Goal: Find specific page/section: Find specific page/section

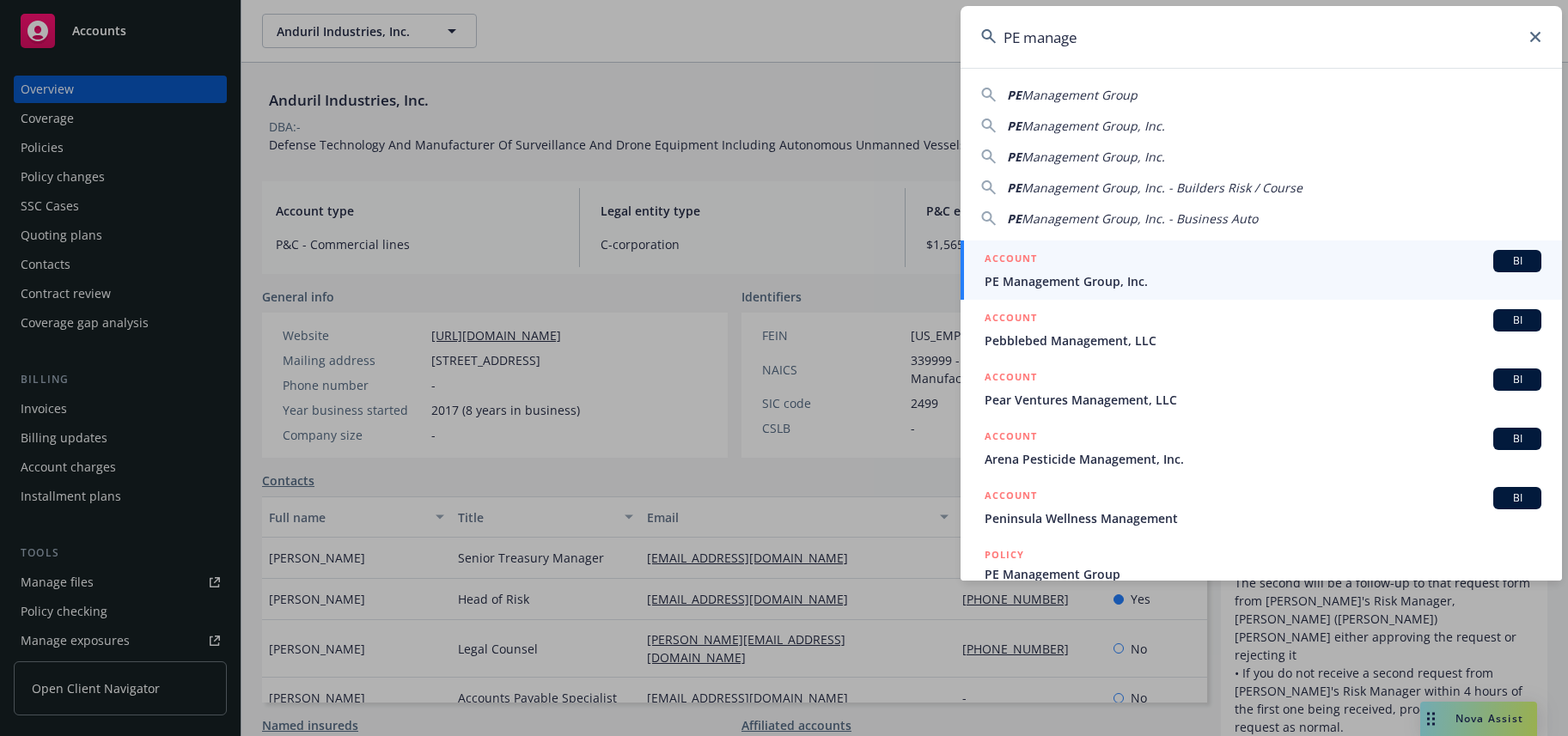
type input "PE manage"
click at [1500, 263] on span "BI" at bounding box center [1518, 261] width 35 height 15
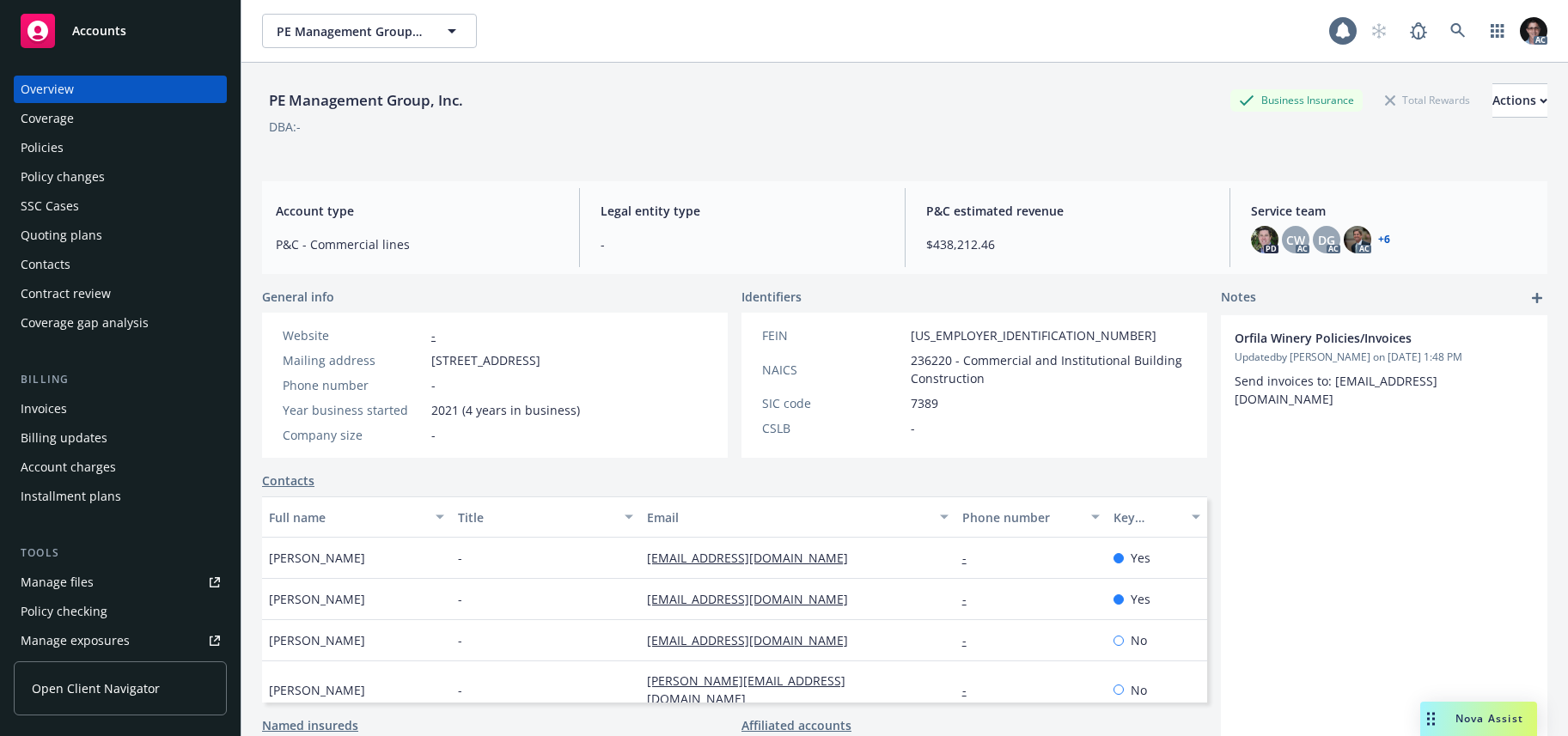
click at [1380, 239] on div "PD CW AC DG AC AC + 6" at bounding box center [1392, 240] width 283 height 27
click at [1378, 238] on link "+ 6" at bounding box center [1383, 240] width 12 height 11
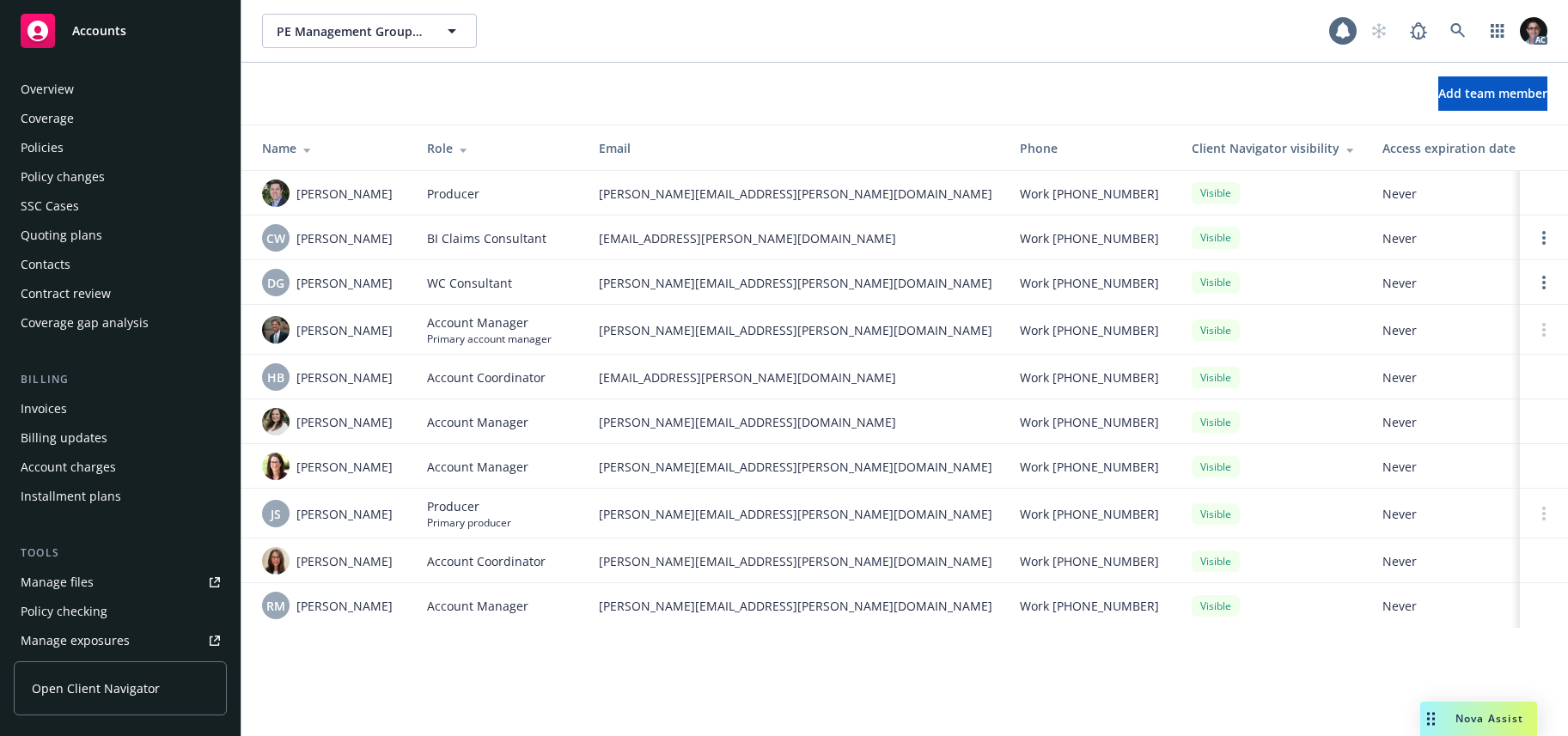
click at [52, 95] on div "Overview" at bounding box center [46, 89] width 53 height 27
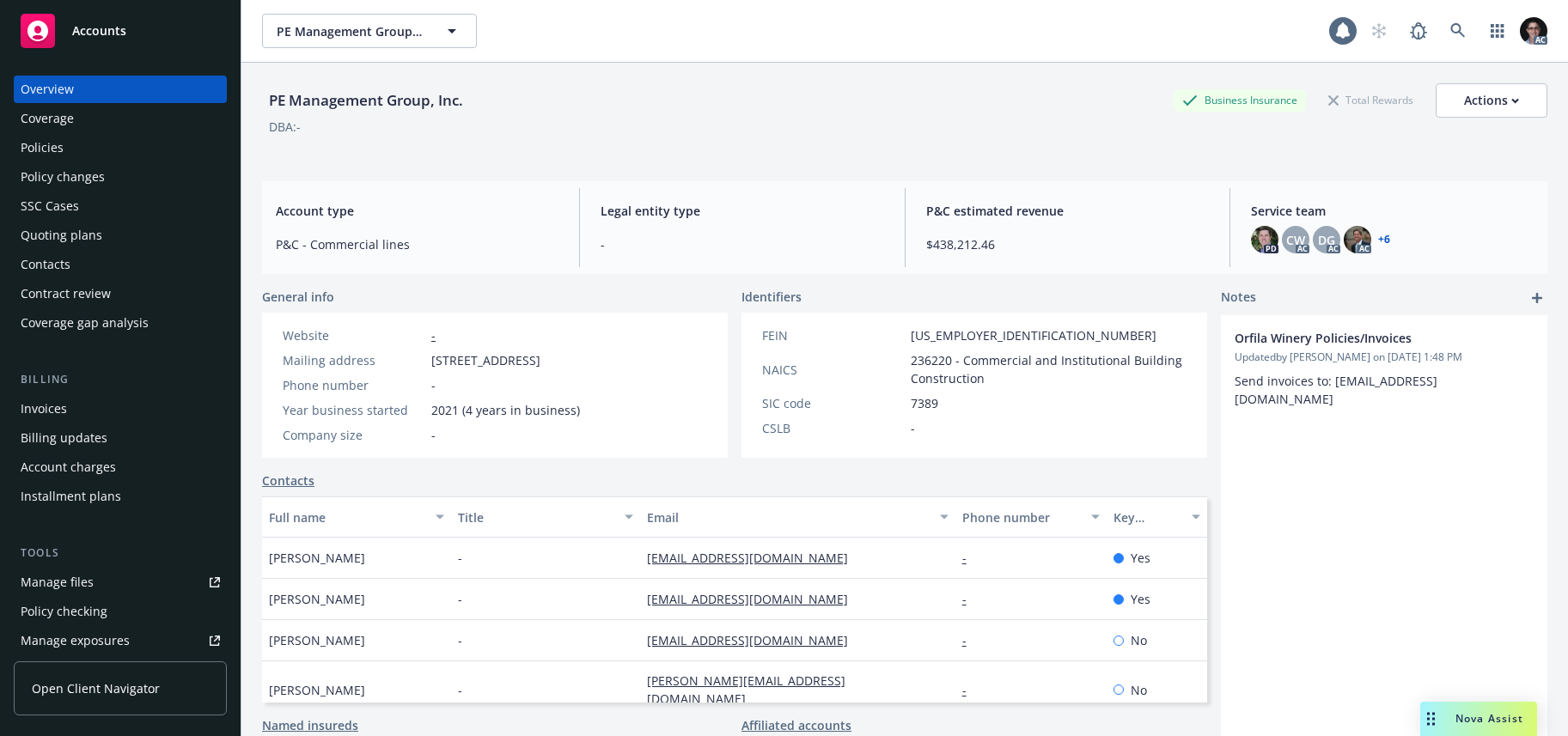
click at [1378, 241] on link "+ 6" at bounding box center [1383, 240] width 12 height 11
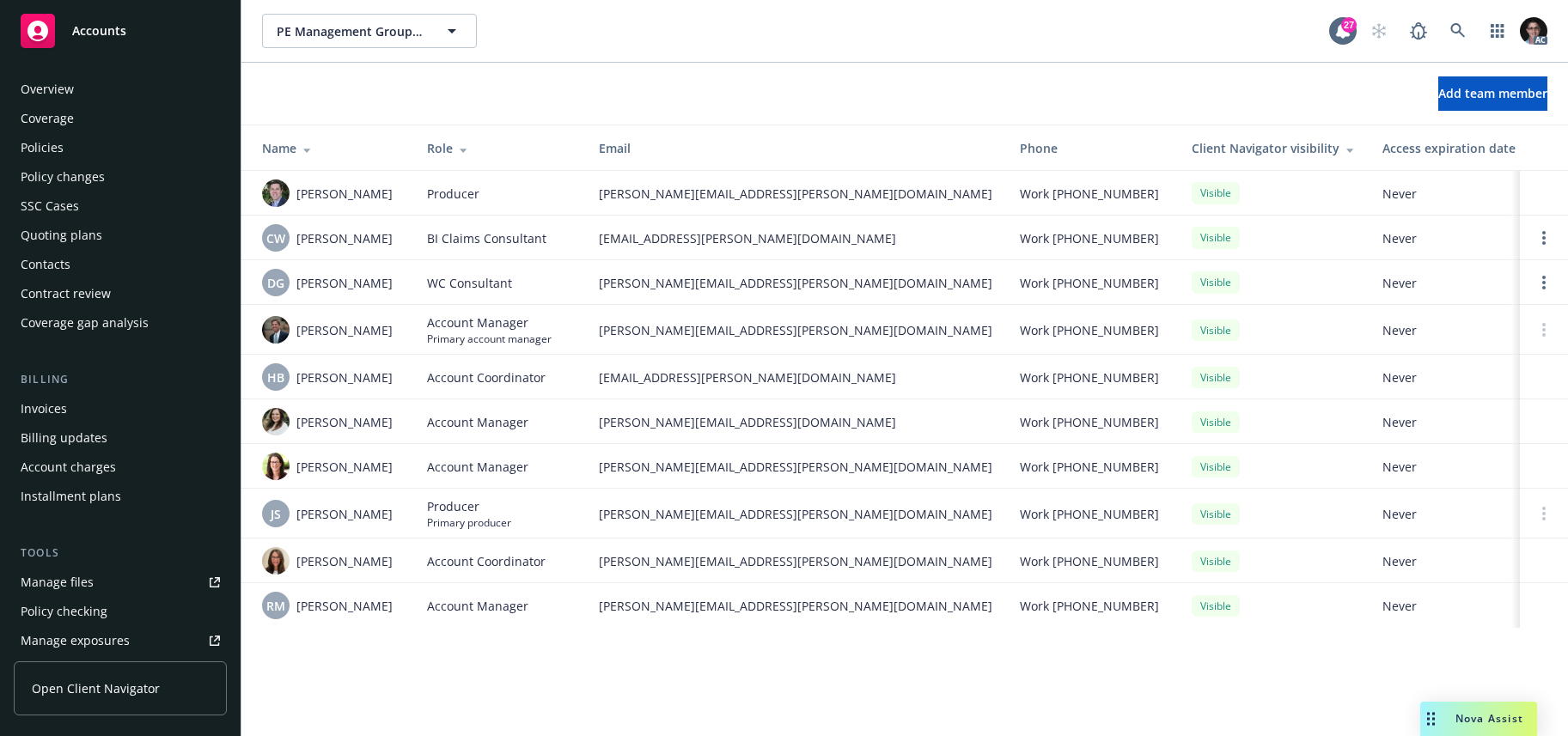
click at [77, 98] on div "Overview" at bounding box center [120, 89] width 199 height 27
